Goal: Register for event/course

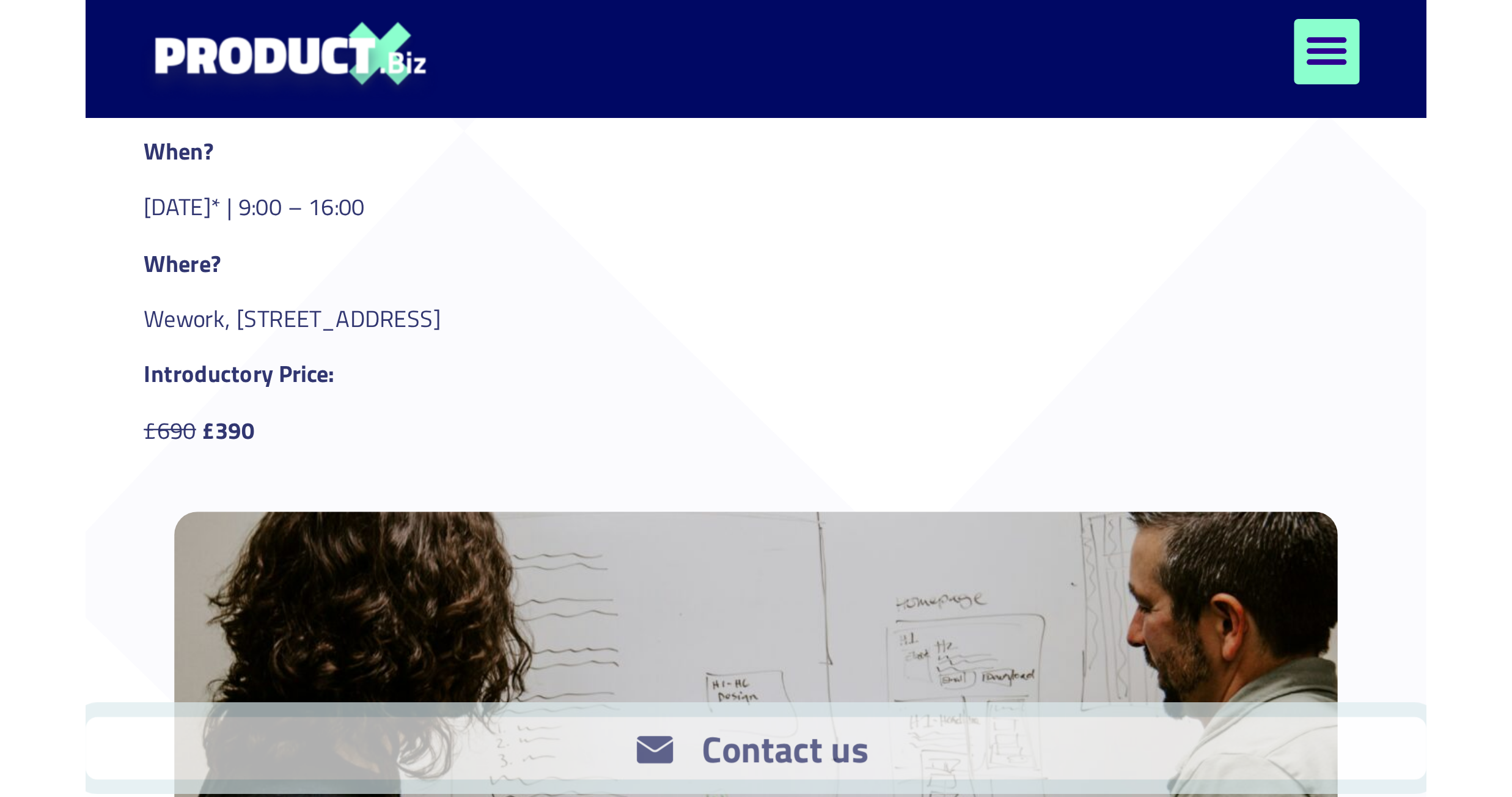
scroll to position [550, 0]
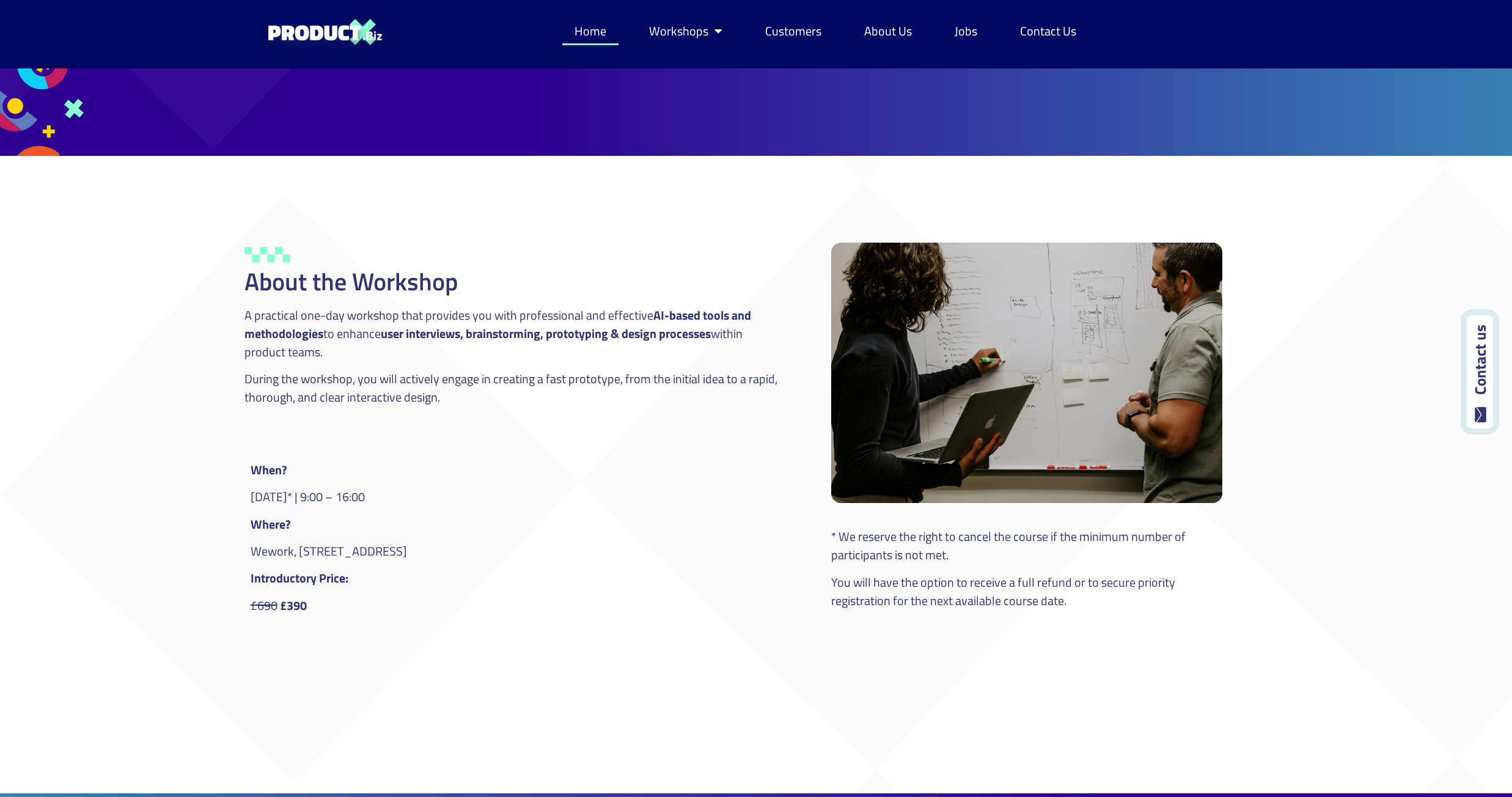
click at [563, 30] on link "Home" at bounding box center [590, 31] width 56 height 28
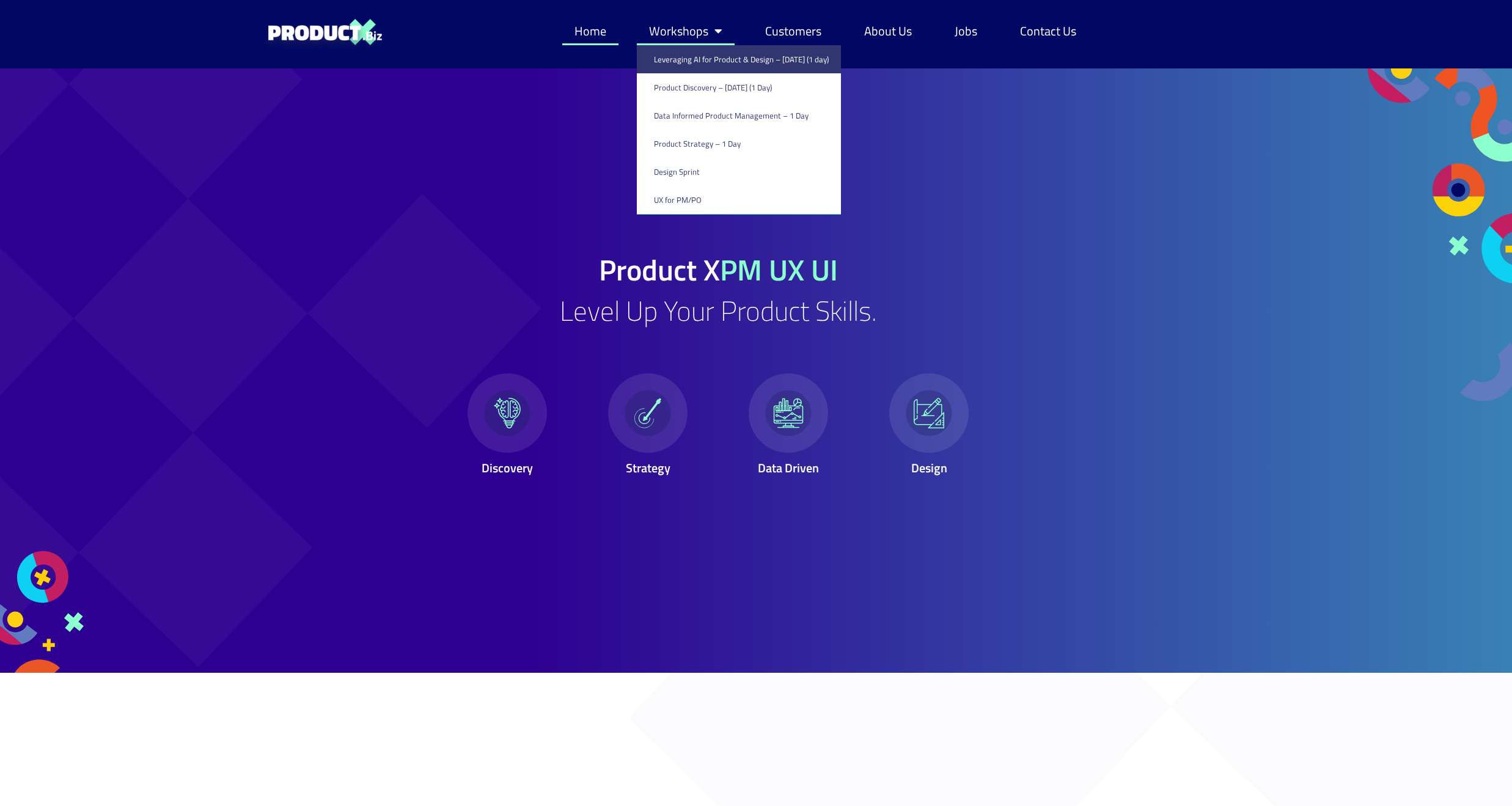
click at [697, 58] on link "Leveraging AI for Product & Design – [DATE] (1 day)" at bounding box center [738, 59] width 204 height 28
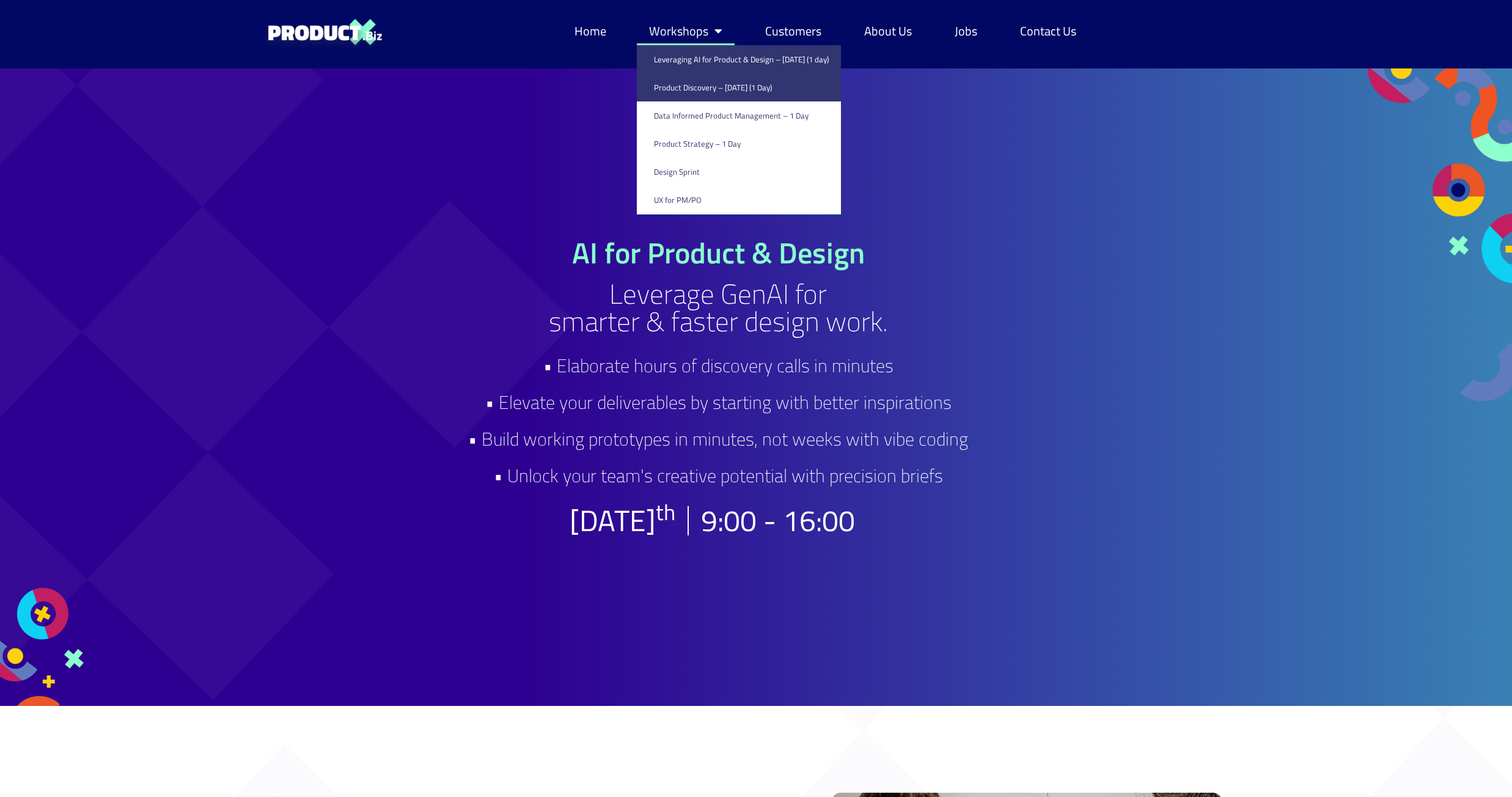
click at [693, 91] on link "Product Discovery​ – [DATE] (1 Day)" at bounding box center [738, 87] width 204 height 28
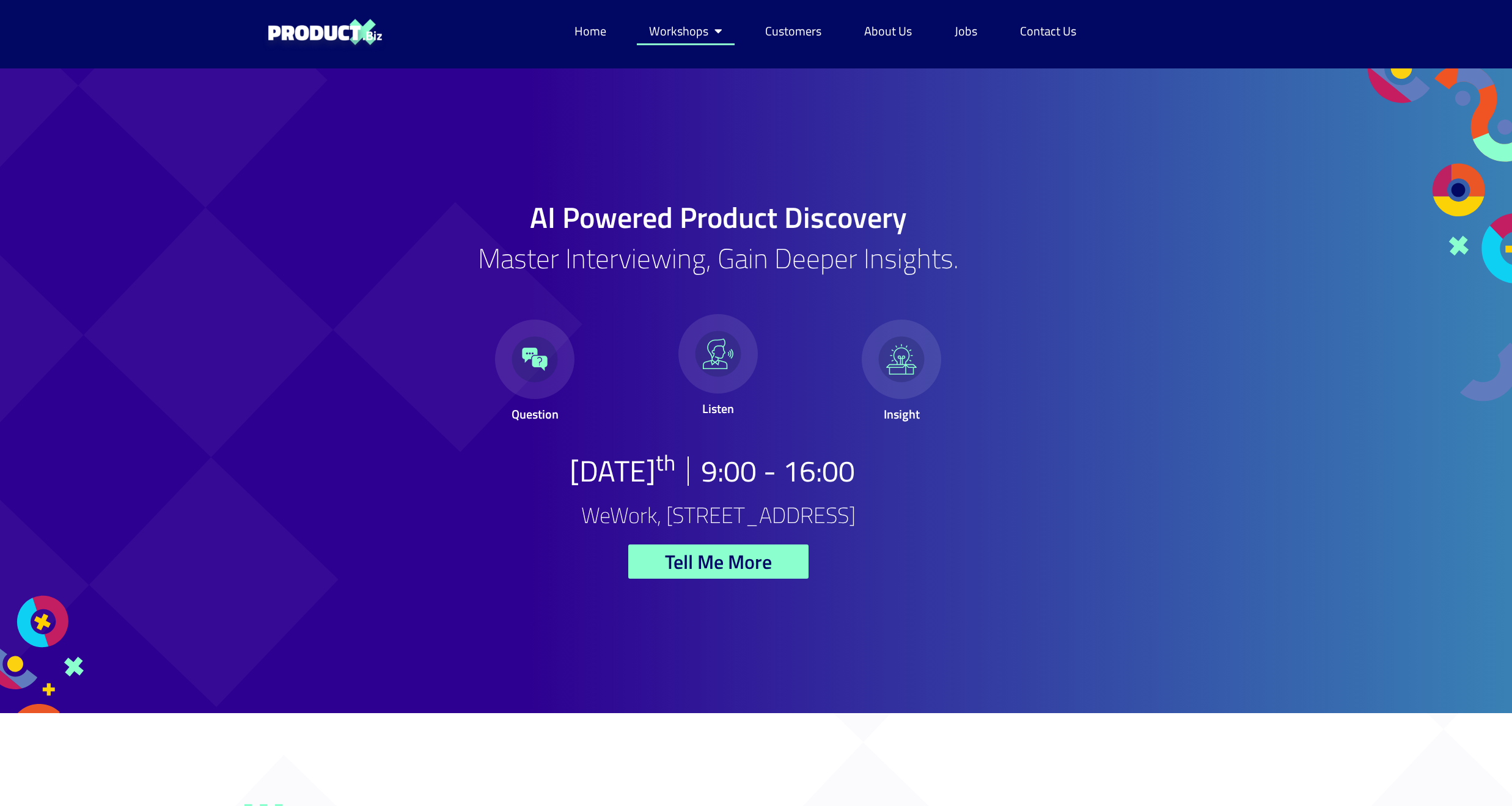
click at [686, 36] on link "Workshops" at bounding box center [685, 31] width 97 height 28
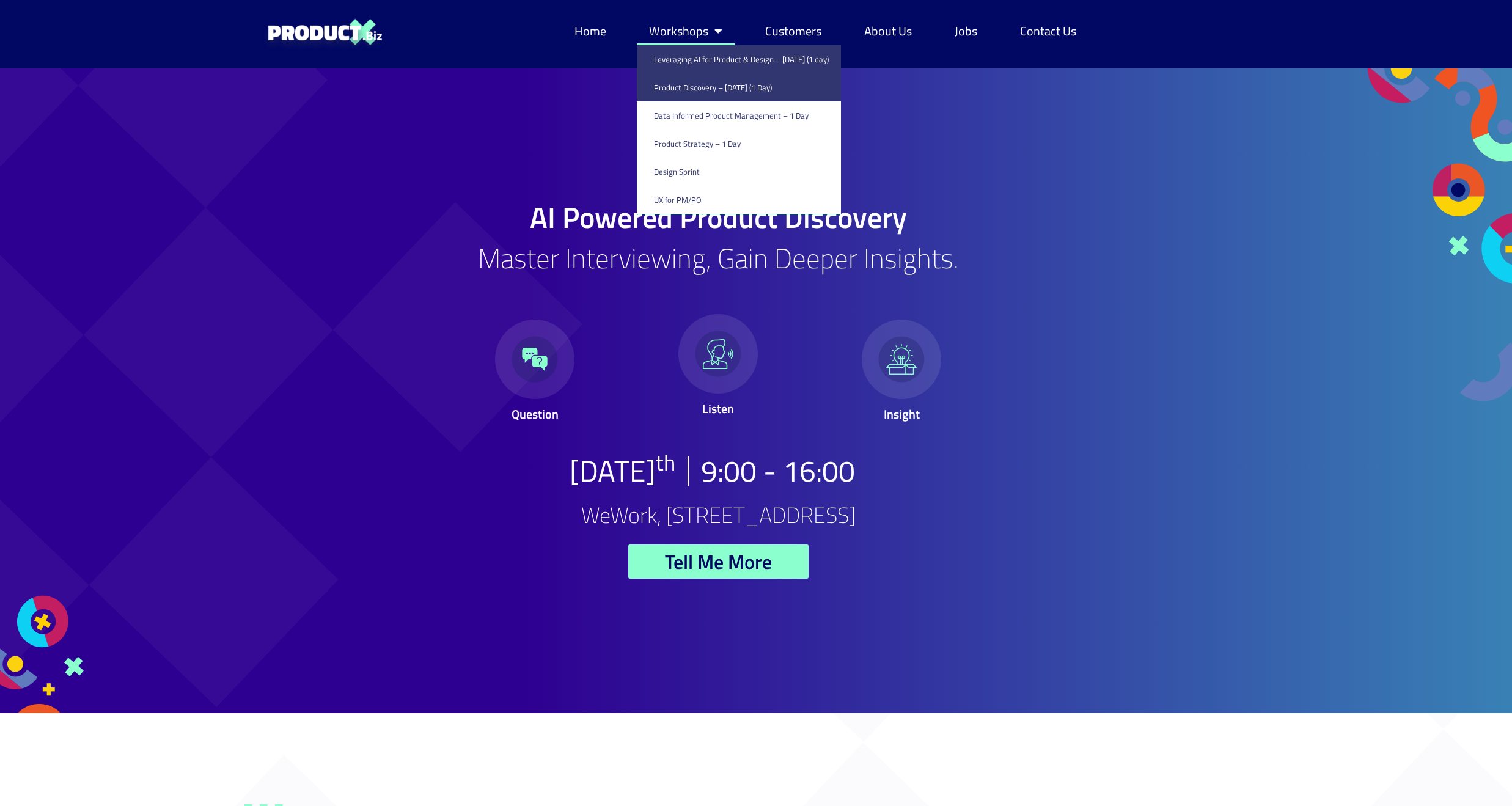
click at [690, 61] on link "Leveraging AI for Product & Design – [DATE] (1 day)" at bounding box center [738, 59] width 204 height 28
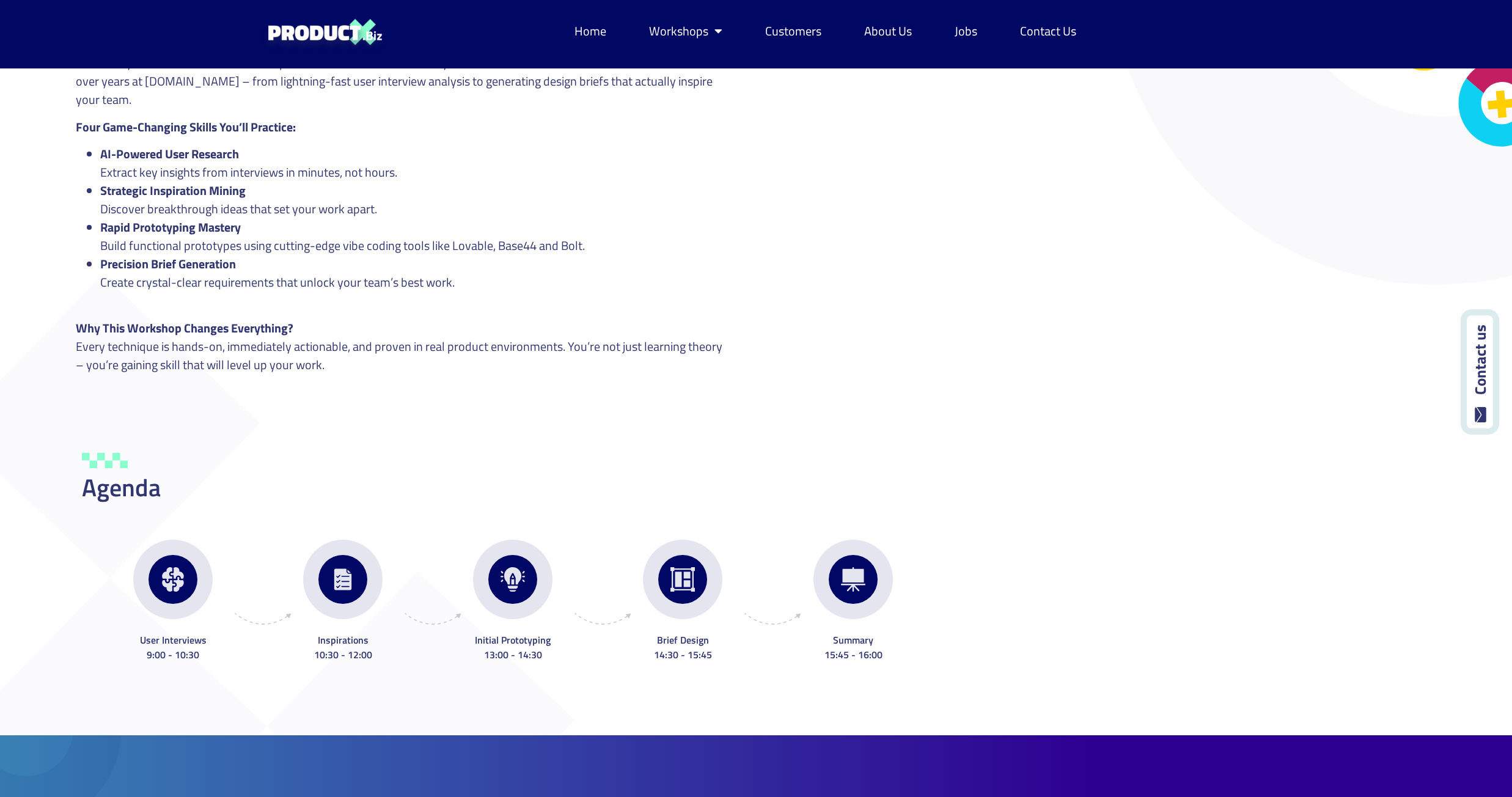
scroll to position [2078, 0]
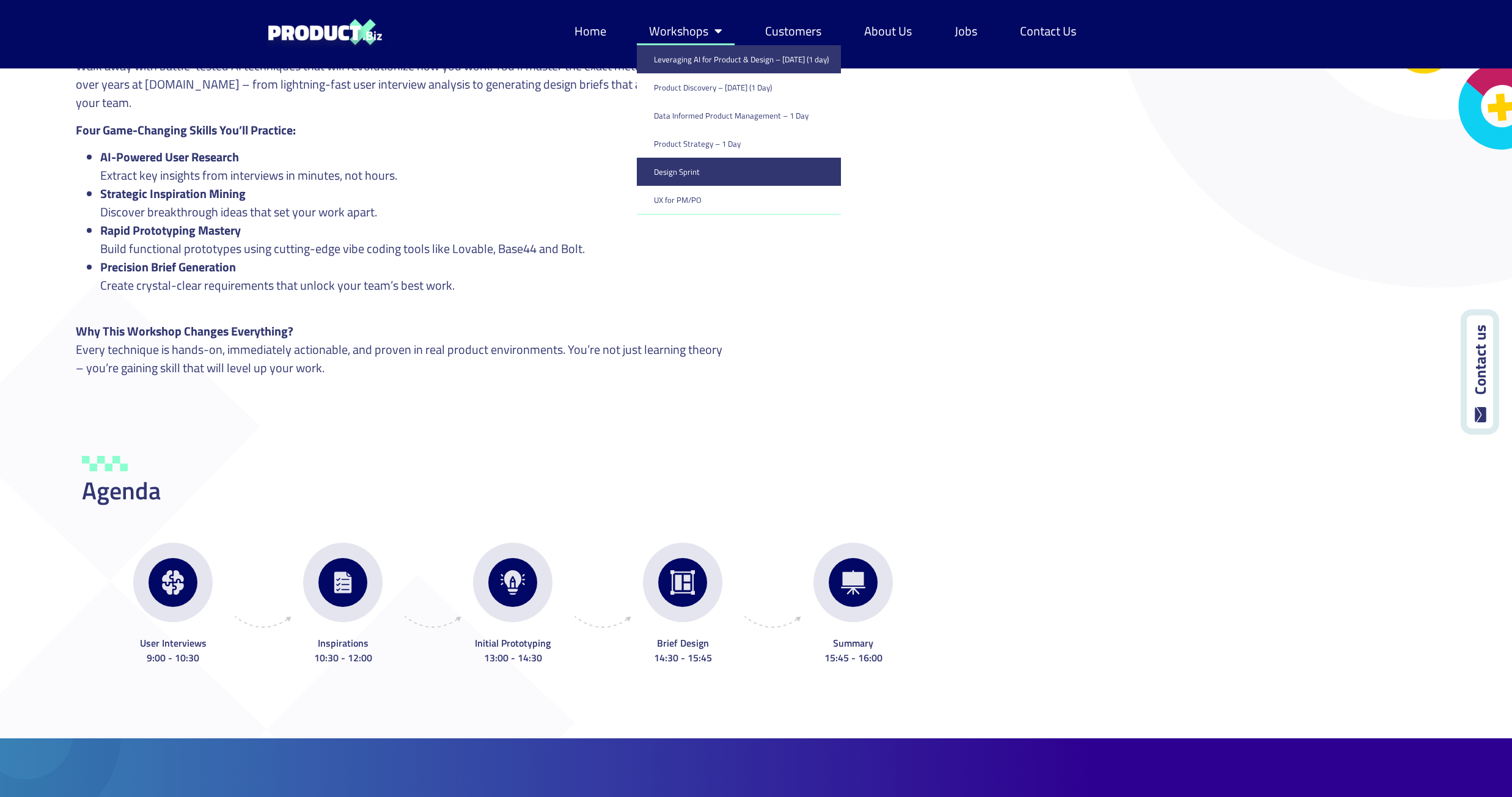
click at [675, 179] on link "Design Sprint" at bounding box center [738, 171] width 204 height 28
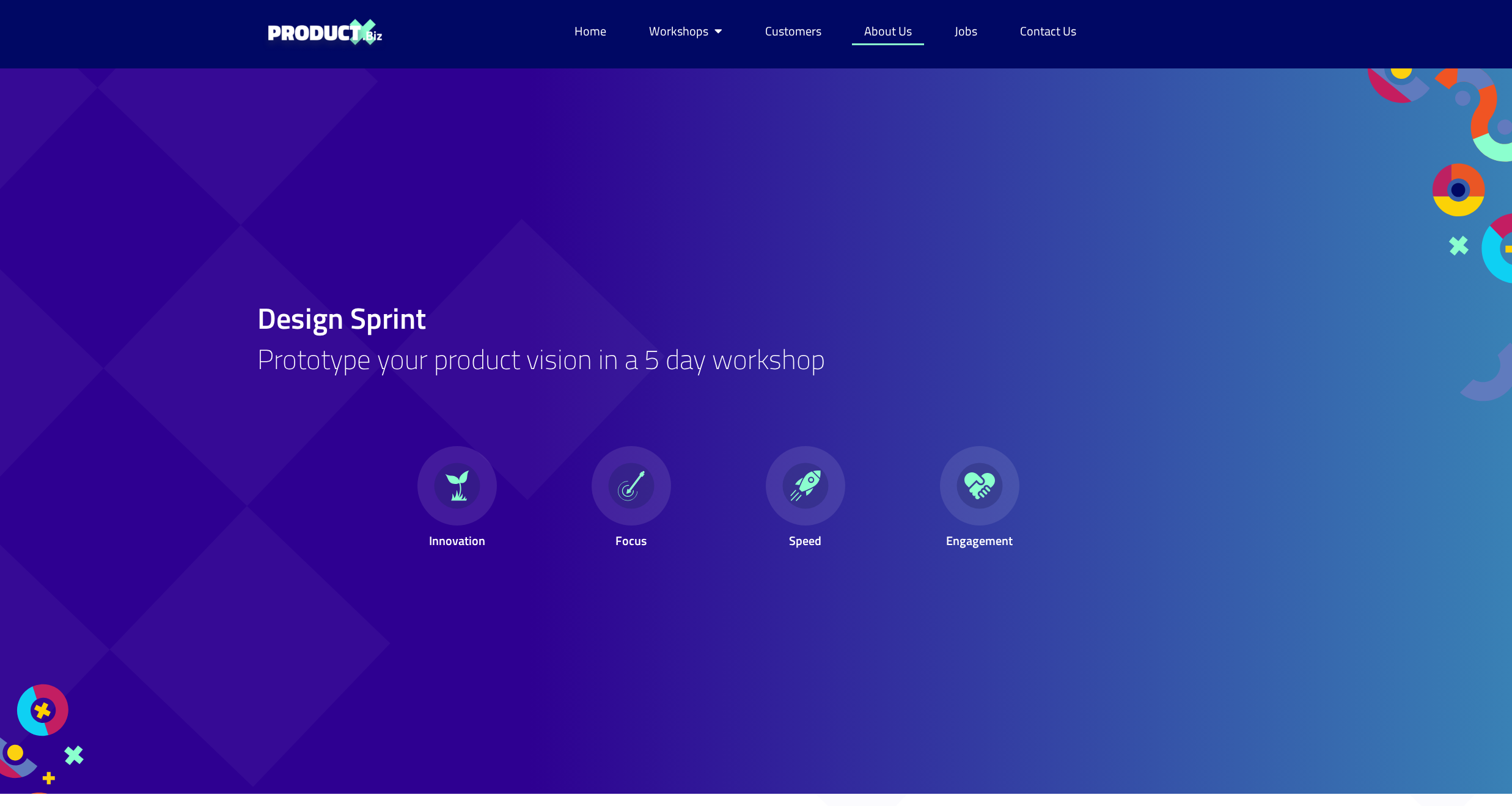
click at [891, 27] on link "About Us" at bounding box center [888, 31] width 72 height 28
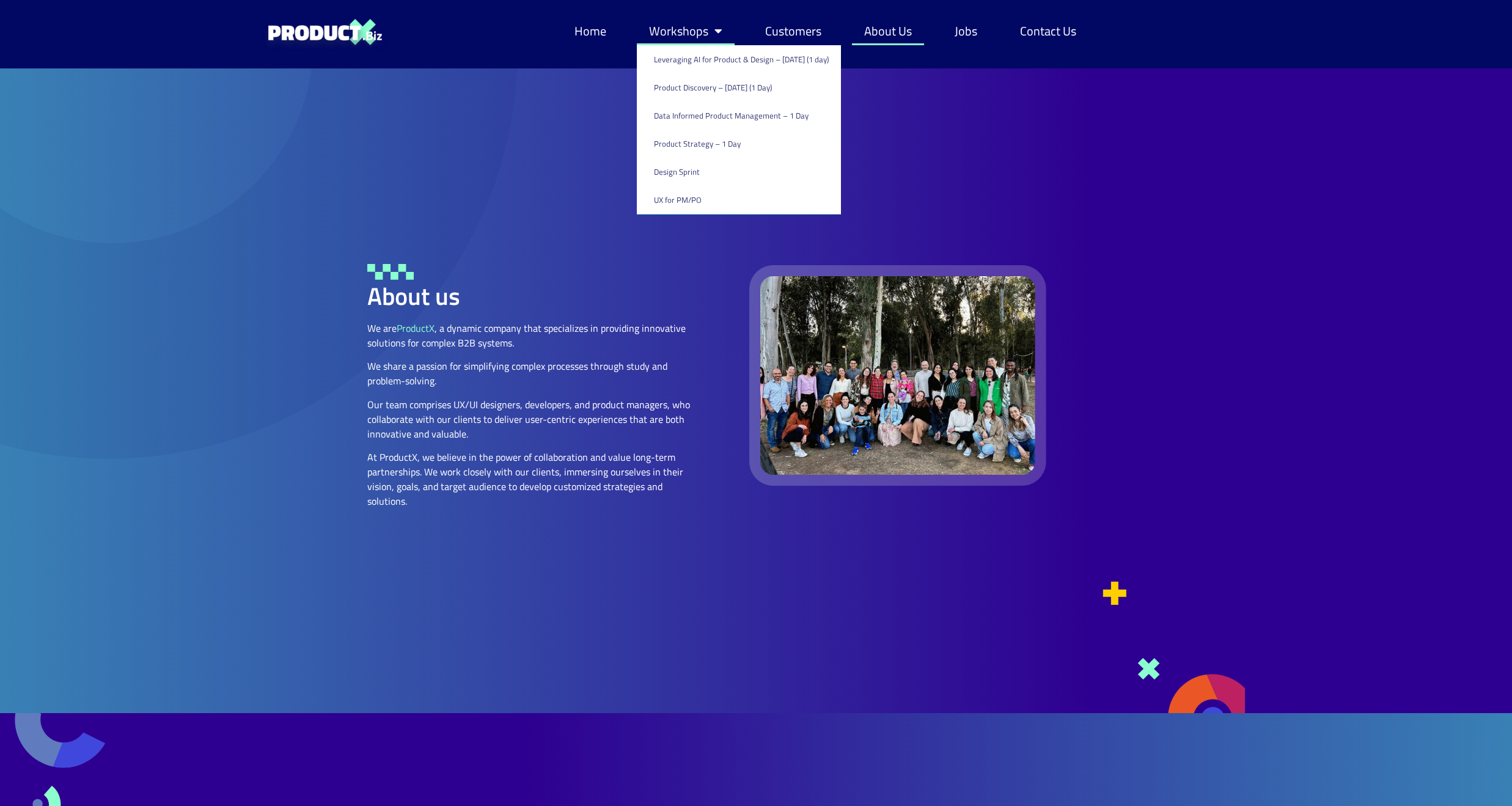
click at [691, 39] on link "Workshops" at bounding box center [685, 31] width 97 height 28
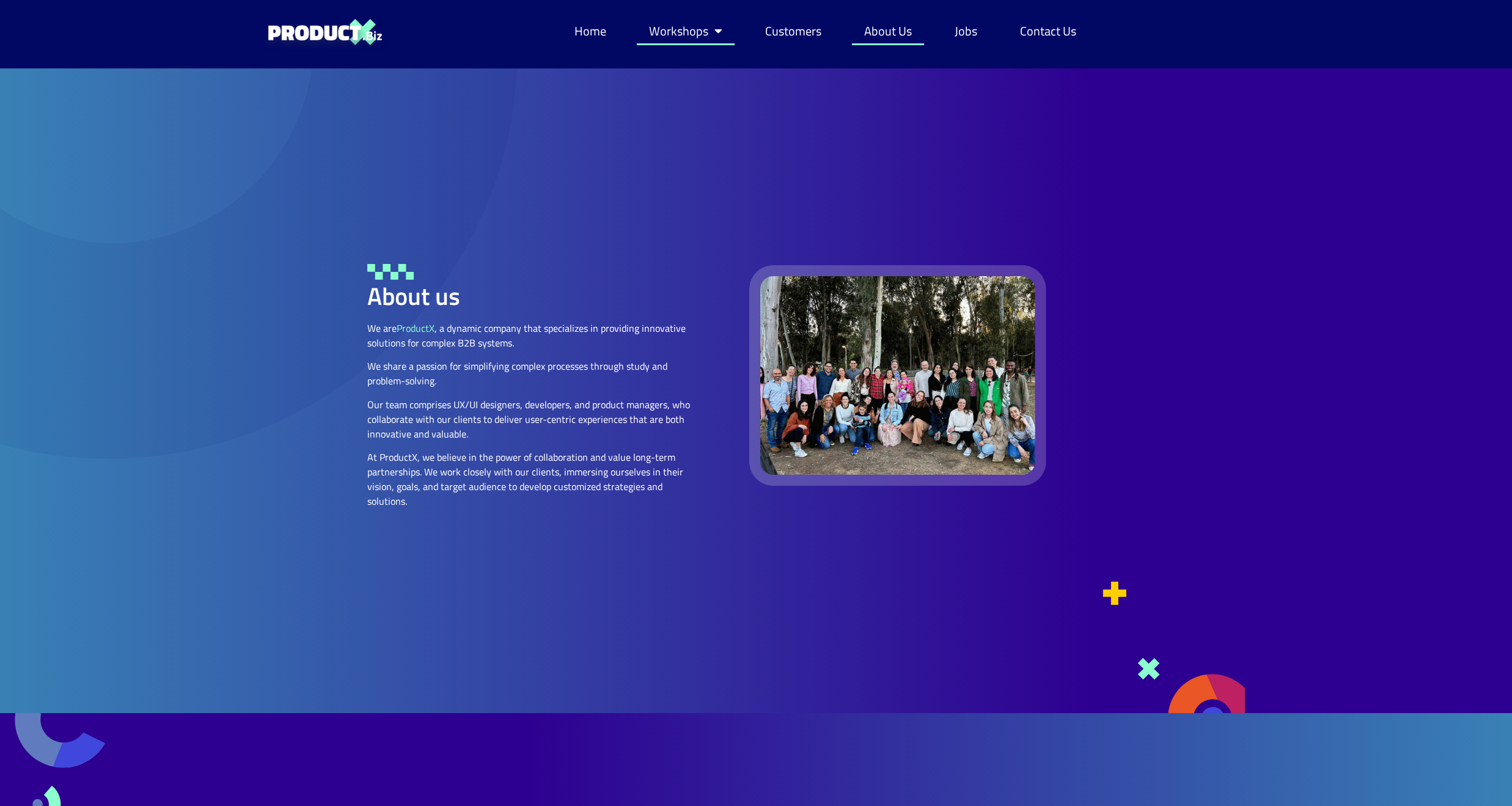
click at [691, 39] on link "Workshops" at bounding box center [685, 31] width 97 height 28
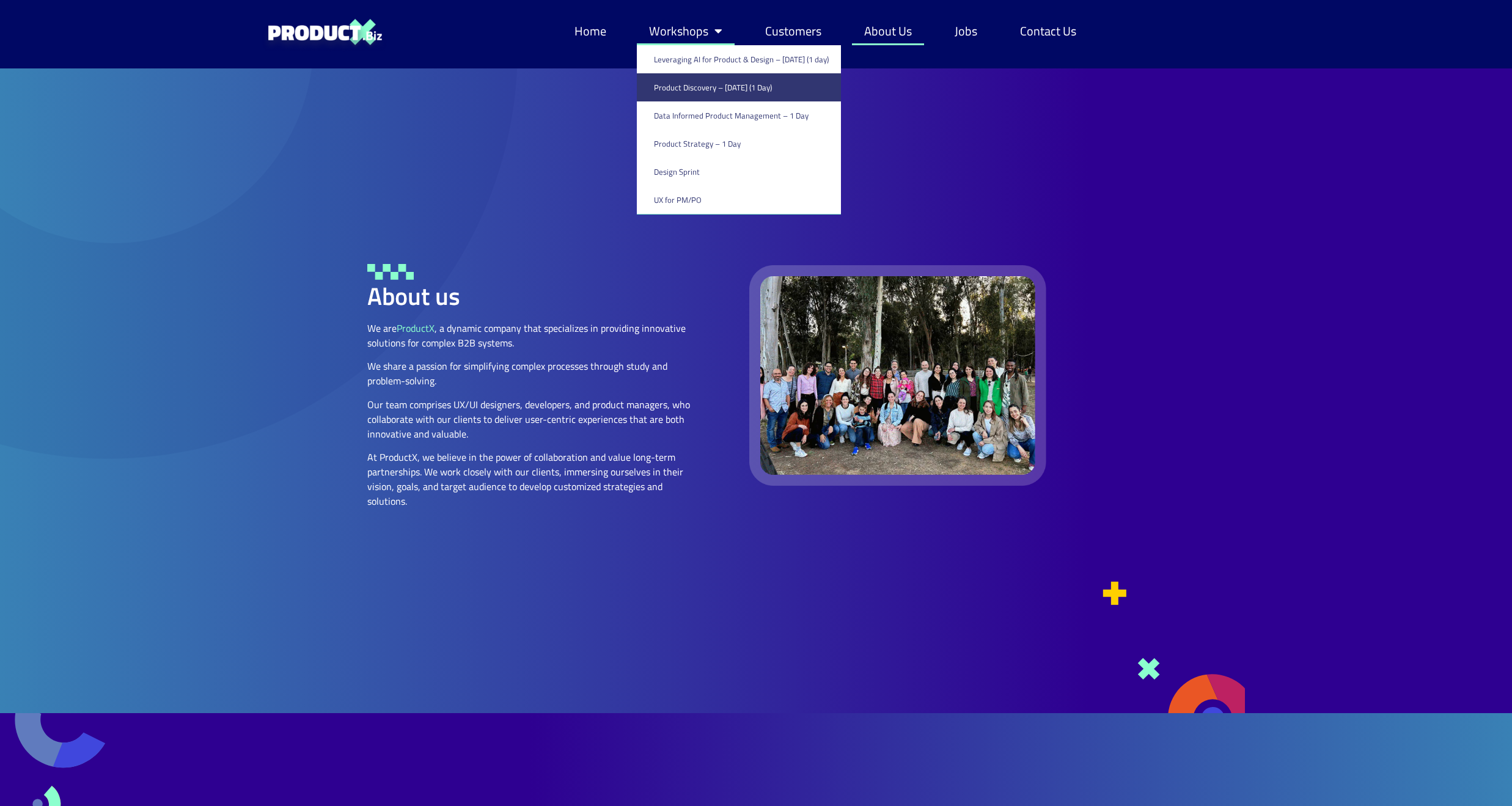
click at [700, 85] on link "Product Discovery​ – [DATE] (1 Day)" at bounding box center [738, 87] width 204 height 28
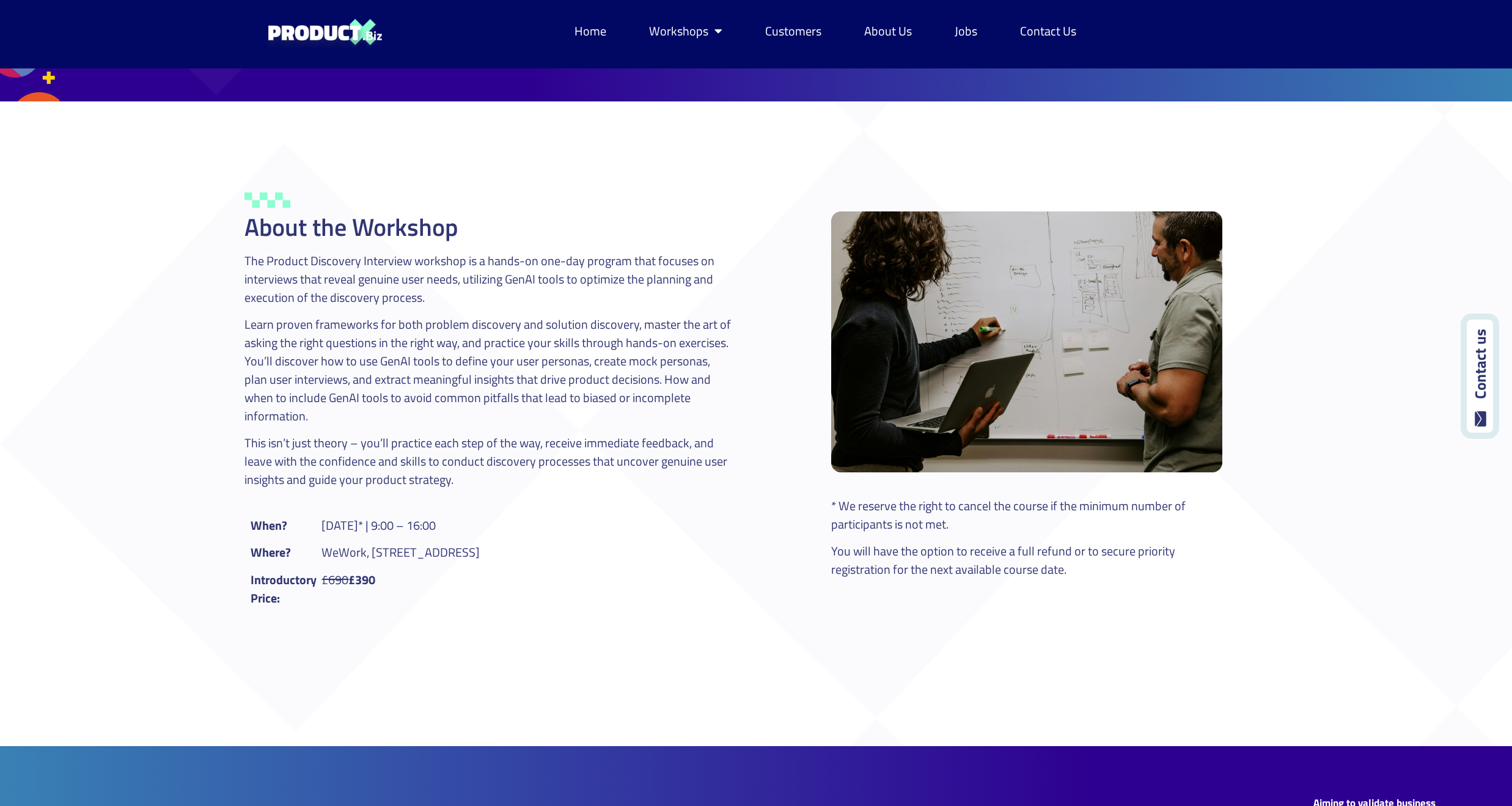
scroll to position [611, 0]
